Goal: Find specific page/section: Find specific page/section

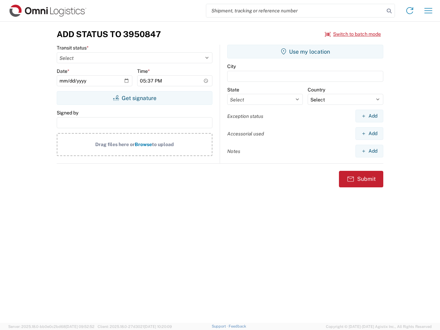
click at [295, 11] on input "search" at bounding box center [295, 10] width 178 height 13
click at [389, 11] on icon at bounding box center [389, 11] width 10 height 10
click at [410, 11] on icon at bounding box center [409, 10] width 11 height 11
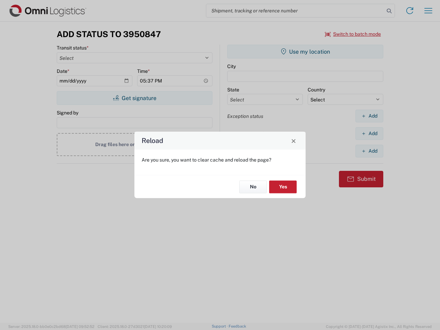
click at [428, 11] on div "Reload Are you sure, you want to clear cache and reload the page? No Yes" at bounding box center [220, 165] width 440 height 330
click at [353, 34] on div "Reload Are you sure, you want to clear cache and reload the page? No Yes" at bounding box center [220, 165] width 440 height 330
click at [134, 98] on div "Reload Are you sure, you want to clear cache and reload the page? No Yes" at bounding box center [220, 165] width 440 height 330
click at [305, 52] on div "Reload Are you sure, you want to clear cache and reload the page? No Yes" at bounding box center [220, 165] width 440 height 330
click at [369, 116] on div "Reload Are you sure, you want to clear cache and reload the page? No Yes" at bounding box center [220, 165] width 440 height 330
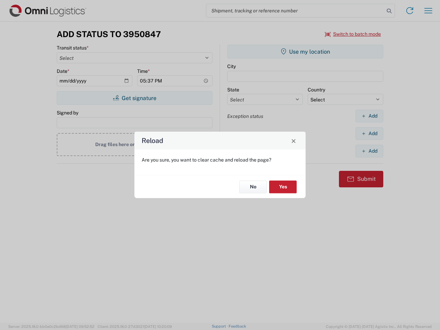
click at [369, 133] on div "Reload Are you sure, you want to clear cache and reload the page? No Yes" at bounding box center [220, 165] width 440 height 330
click at [369, 151] on div "Reload Are you sure, you want to clear cache and reload the page? No Yes" at bounding box center [220, 165] width 440 height 330
